Goal: Navigation & Orientation: Find specific page/section

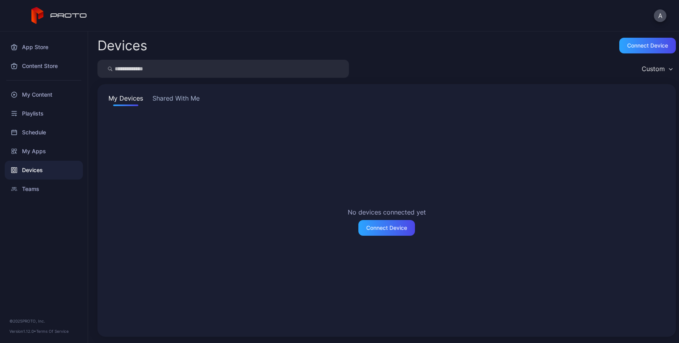
click at [165, 104] on button "Shared With Me" at bounding box center [176, 99] width 50 height 13
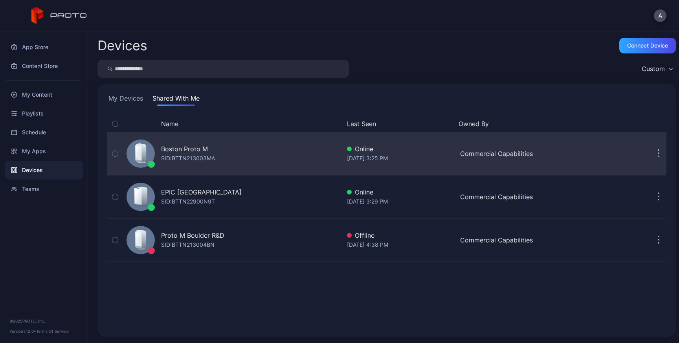
click at [269, 159] on div "Boston Proto M SID: BTTN213003MA" at bounding box center [231, 153] width 217 height 39
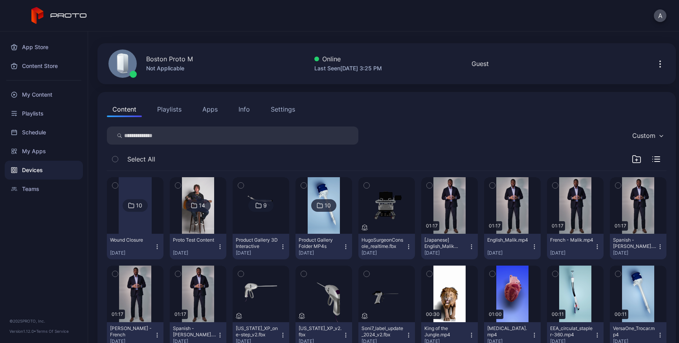
scroll to position [22, 0]
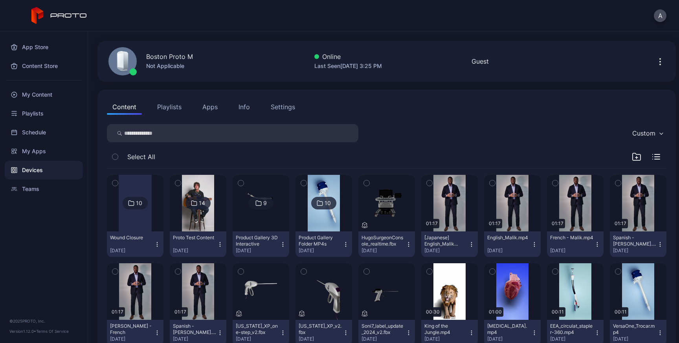
click at [208, 107] on button "Apps" at bounding box center [210, 107] width 26 height 16
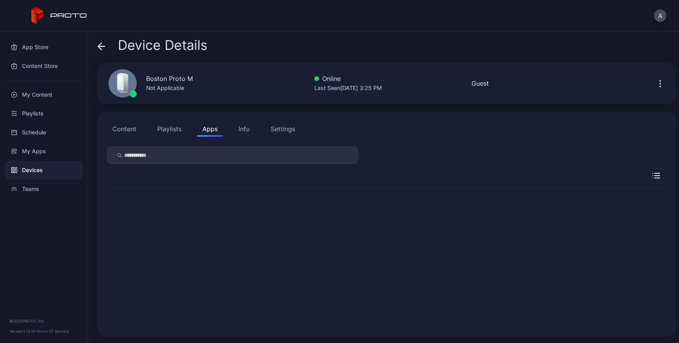
scroll to position [0, 0]
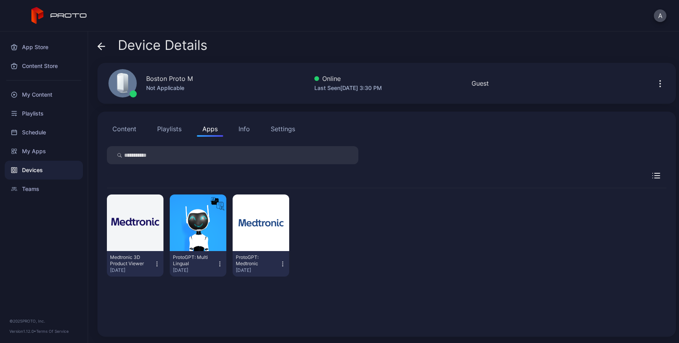
click at [125, 129] on button "Content" at bounding box center [124, 129] width 35 height 16
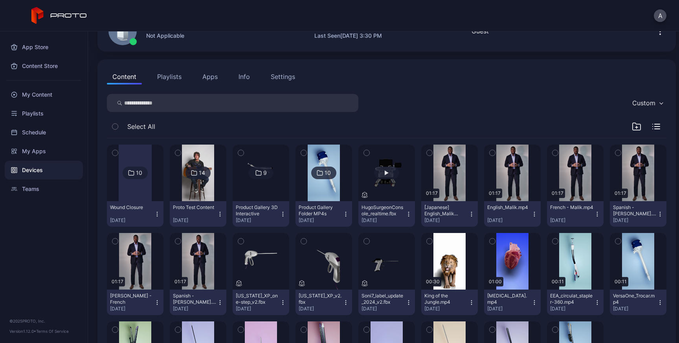
scroll to position [35, 0]
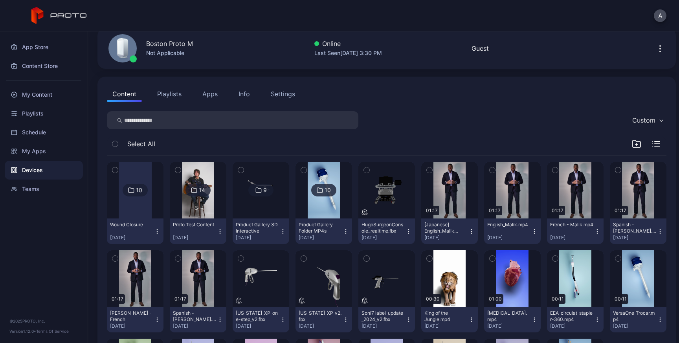
click at [216, 94] on button "Apps" at bounding box center [210, 94] width 26 height 16
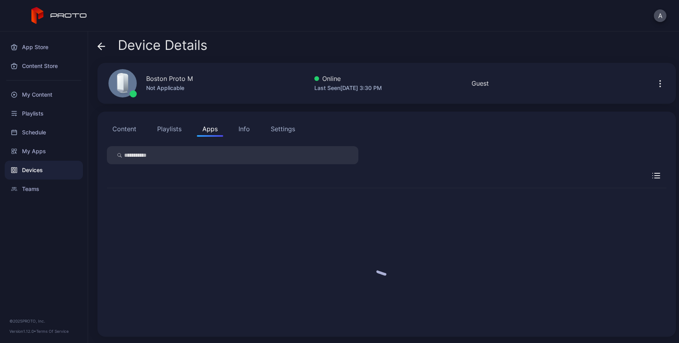
scroll to position [0, 0]
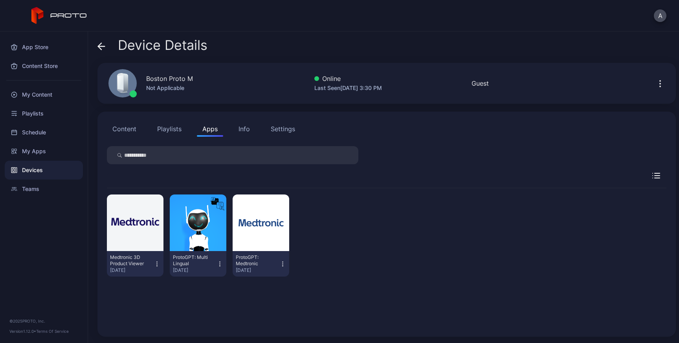
click at [214, 155] on input "search" at bounding box center [232, 155] width 251 height 18
type input "*"
click at [103, 49] on icon at bounding box center [101, 46] width 8 height 8
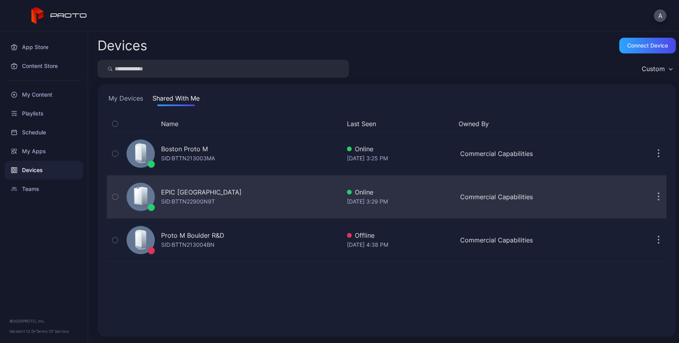
click at [240, 199] on div "EPIC Lafayette Training Center SID: BTTN22900N9T" at bounding box center [201, 196] width 81 height 19
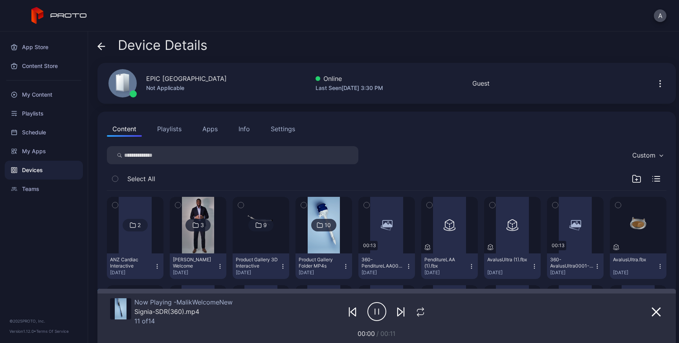
click at [209, 128] on button "Apps" at bounding box center [210, 129] width 26 height 16
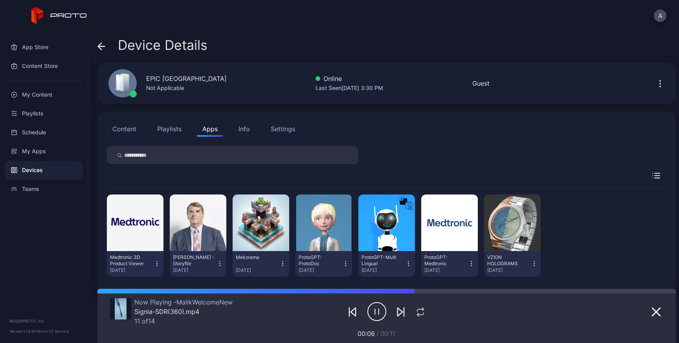
click at [105, 41] on span at bounding box center [101, 45] width 8 height 15
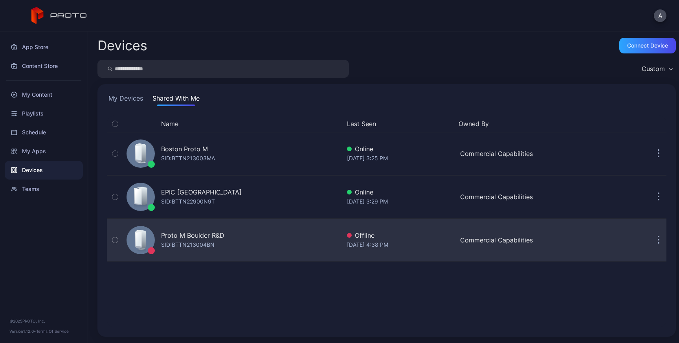
click at [250, 246] on div "Proto M Boulder R&D SID: BTTN213004BN" at bounding box center [231, 239] width 217 height 39
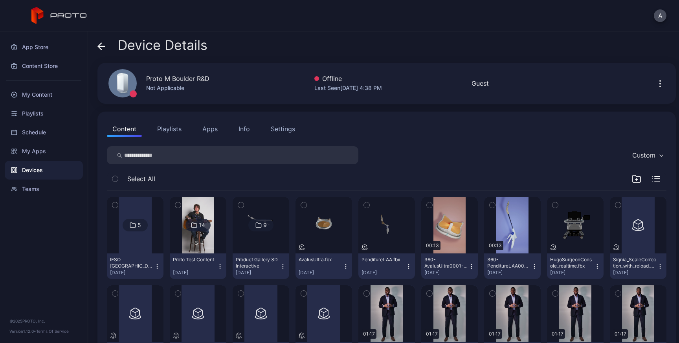
click at [202, 129] on button "Apps" at bounding box center [210, 129] width 26 height 16
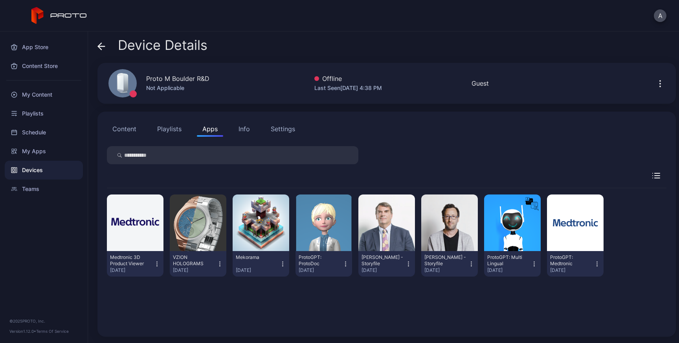
click at [133, 122] on button "Content" at bounding box center [124, 129] width 35 height 16
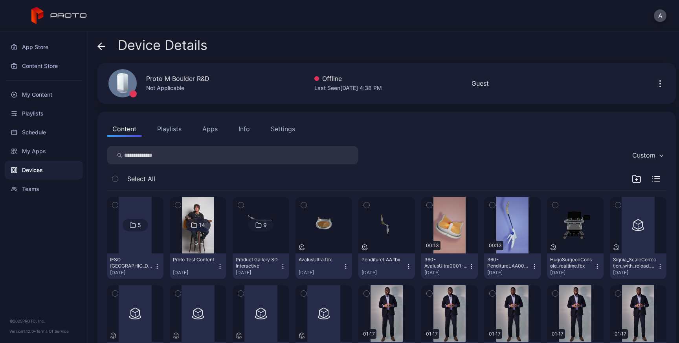
click at [286, 131] on div "Settings" at bounding box center [283, 128] width 24 height 9
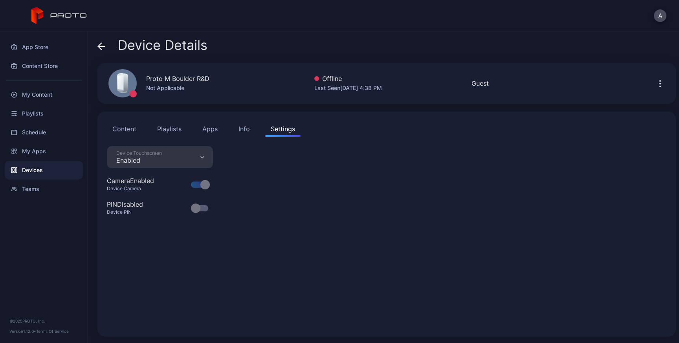
click at [251, 131] on button "Info" at bounding box center [244, 129] width 22 height 16
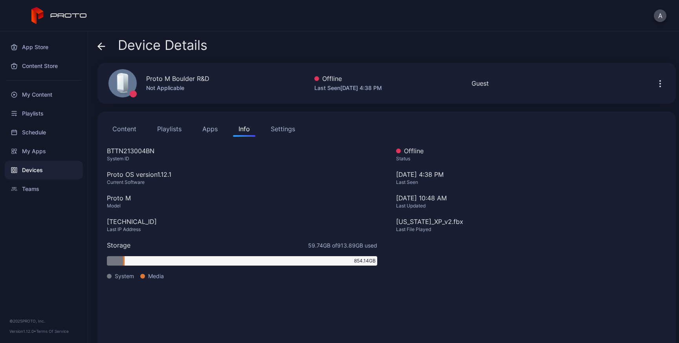
click at [130, 128] on button "Content" at bounding box center [124, 129] width 35 height 16
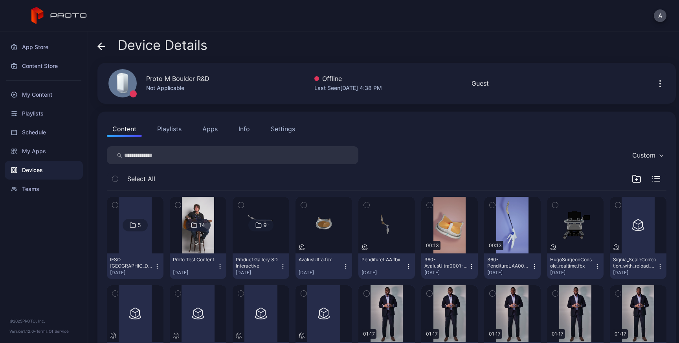
click at [216, 129] on button "Apps" at bounding box center [210, 129] width 26 height 16
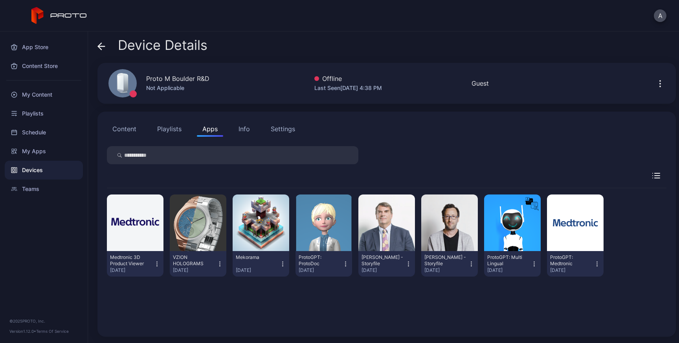
click at [117, 127] on button "Content" at bounding box center [124, 129] width 35 height 16
